Goal: Subscribe to service/newsletter

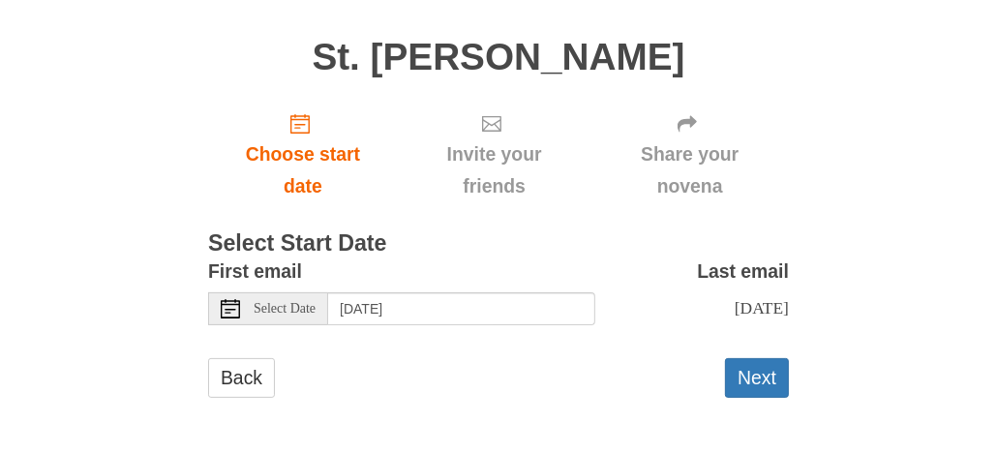
scroll to position [275, 0]
click at [757, 376] on button "Next" at bounding box center [757, 378] width 64 height 40
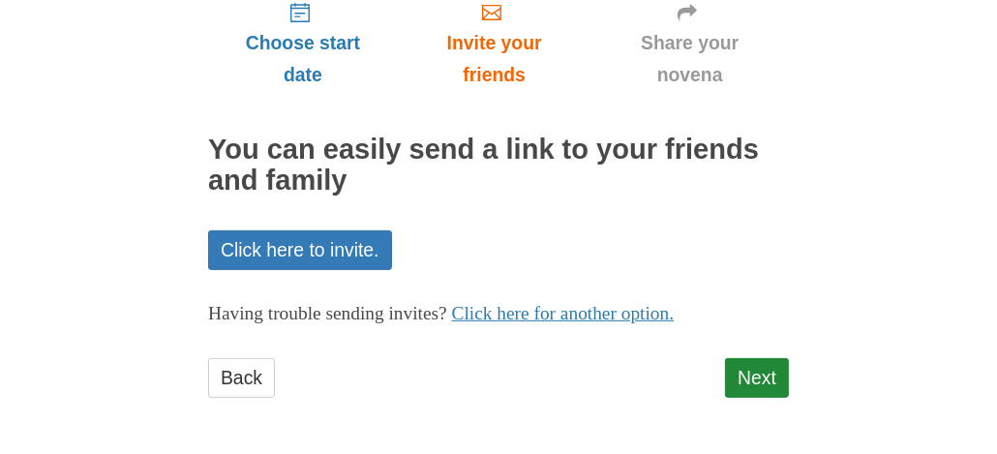
scroll to position [383, 0]
click at [757, 375] on link "Next" at bounding box center [757, 378] width 64 height 40
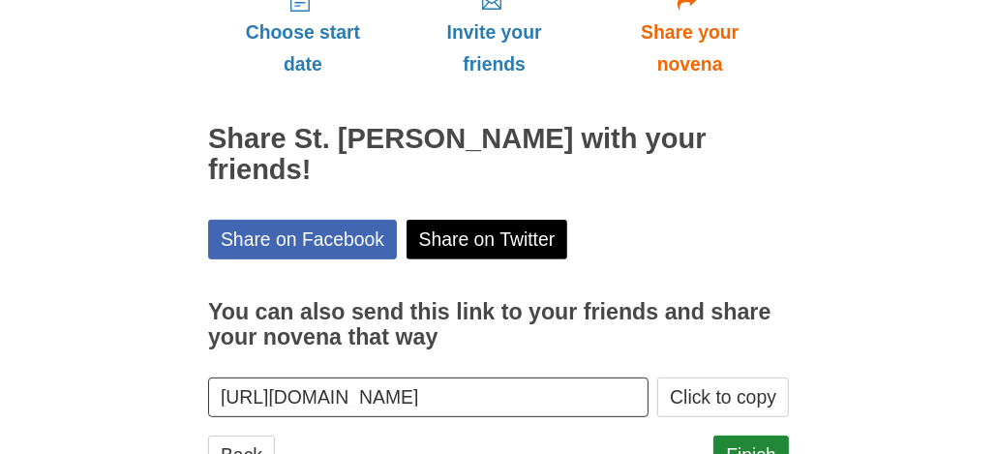
scroll to position [442, 0]
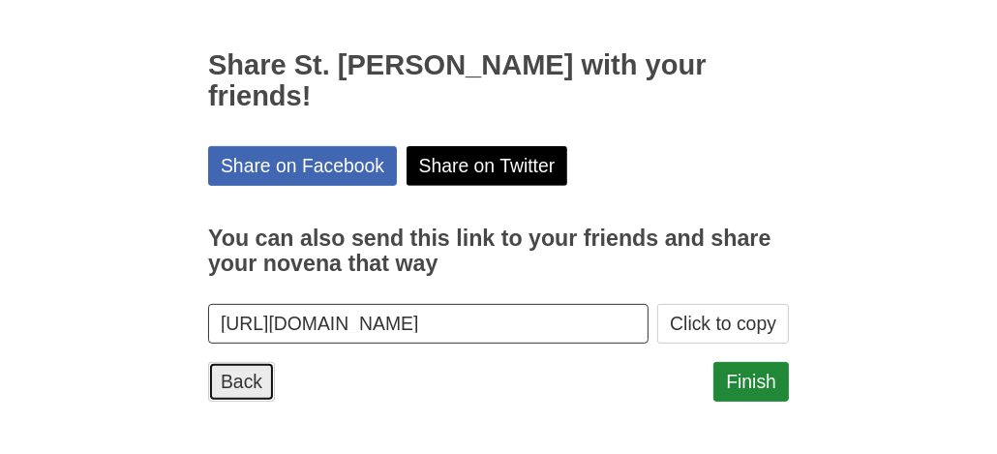
click at [230, 376] on link "Back" at bounding box center [241, 382] width 67 height 40
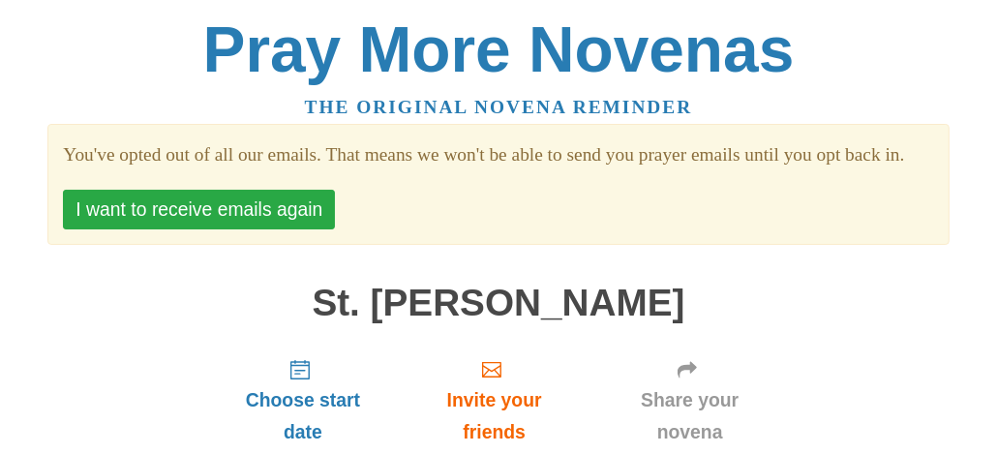
click at [227, 229] on button "I want to receive emails again" at bounding box center [199, 210] width 272 height 40
